Goal: Task Accomplishment & Management: Use online tool/utility

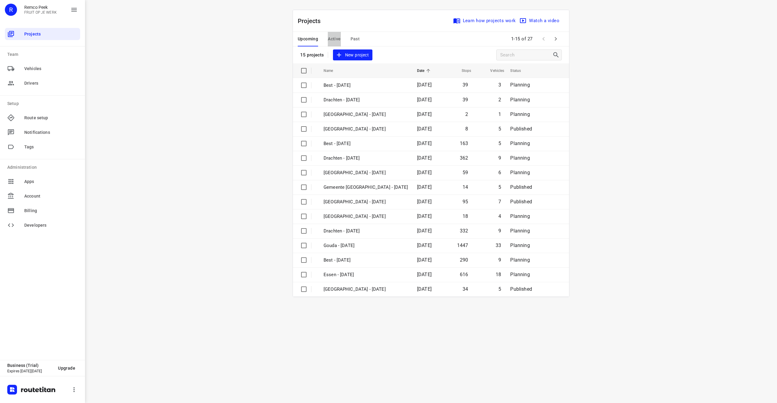
click at [339, 38] on span "Active" at bounding box center [334, 39] width 13 height 8
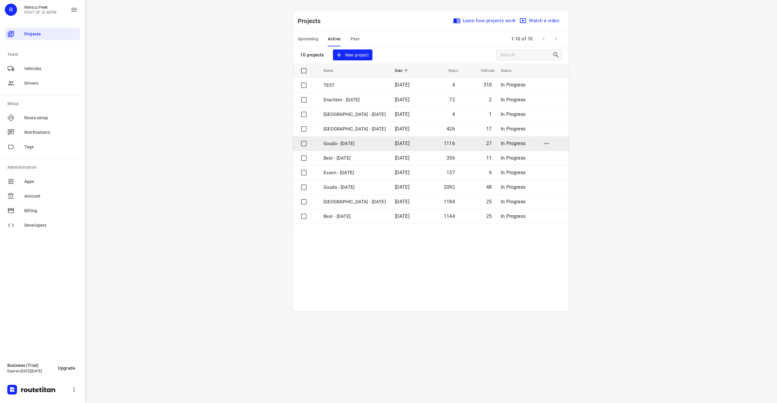
click at [367, 146] on p "Gouda - [DATE]" at bounding box center [354, 143] width 62 height 7
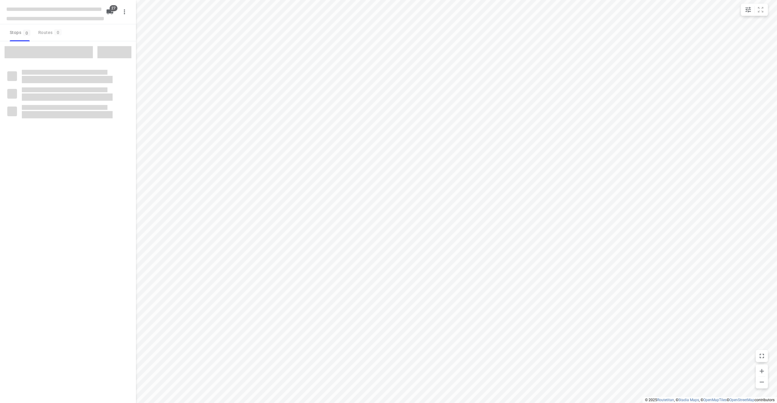
checkbox input "true"
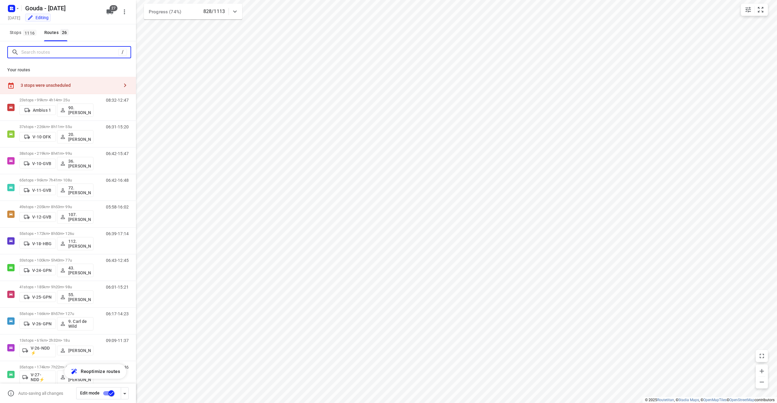
click at [71, 55] on input "Search routes" at bounding box center [69, 52] width 97 height 9
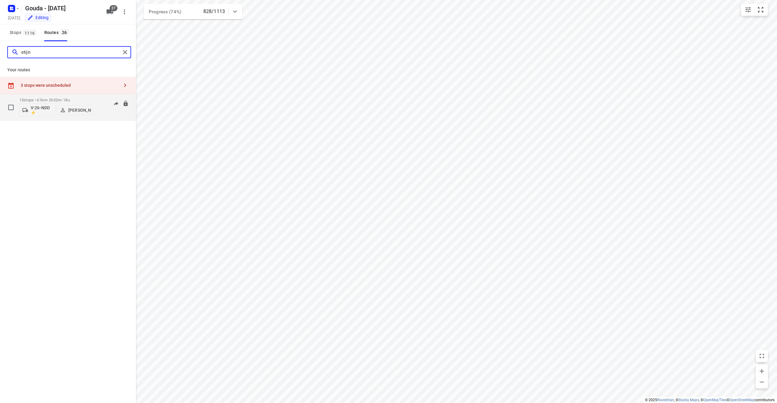
type input "stijn"
click at [103, 113] on div "09:09-11:37" at bounding box center [113, 109] width 30 height 22
click at [113, 111] on div "09:09-11:37" at bounding box center [113, 109] width 30 height 22
click at [93, 97] on div "13 stops • 61km • 2h32m • 18u V-26-NDD ⚡ Stijn Nobel 09:09-11:37" at bounding box center [77, 107] width 117 height 25
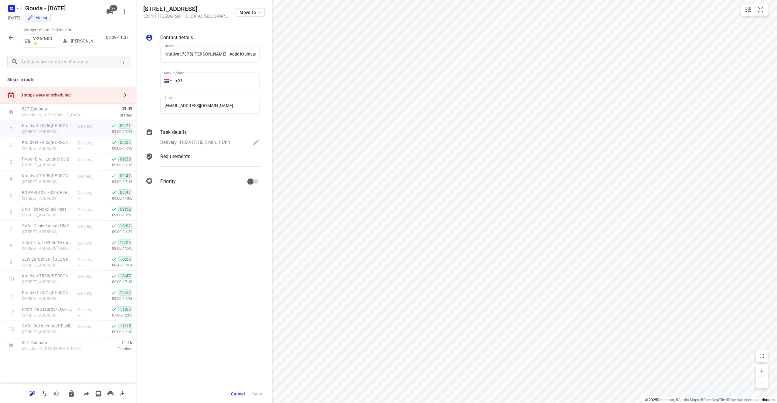
drag, startPoint x: 199, startPoint y: 9, endPoint x: 139, endPoint y: 6, distance: 59.5
click at [139, 6] on div "[STREET_ADDRESS] Move to" at bounding box center [204, 12] width 136 height 24
copy h5 "[STREET_ADDRESS]"
